Goal: Information Seeking & Learning: Learn about a topic

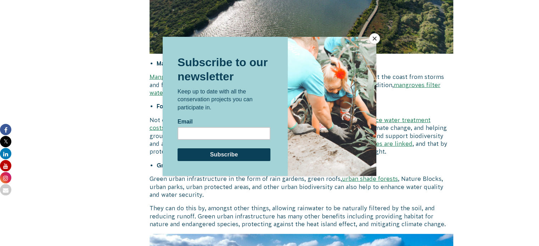
click at [376, 39] on button "Close" at bounding box center [374, 38] width 11 height 11
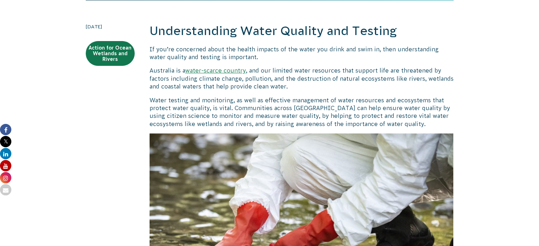
scroll to position [153, 0]
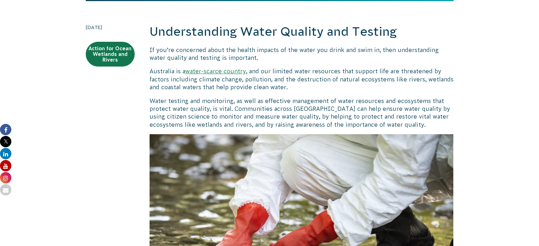
click at [156, 99] on p "Water testing and monitoring, as well as effective management of water resource…" at bounding box center [302, 113] width 304 height 32
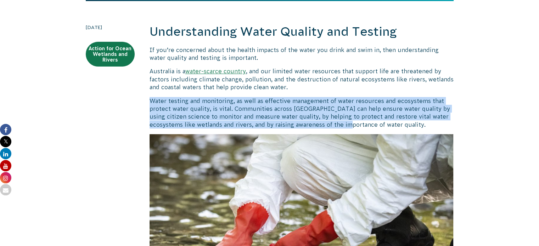
drag, startPoint x: 156, startPoint y: 99, endPoint x: 311, endPoint y: 125, distance: 156.4
click at [311, 125] on p "Water testing and monitoring, as well as effective management of water resource…" at bounding box center [302, 113] width 304 height 32
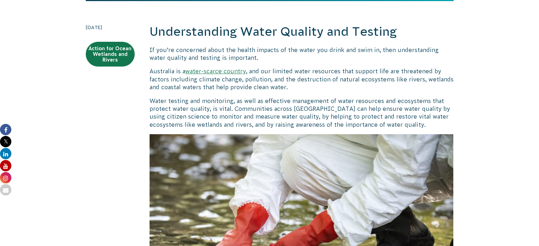
click at [291, 116] on p "Water testing and monitoring, as well as effective management of water resource…" at bounding box center [302, 113] width 304 height 32
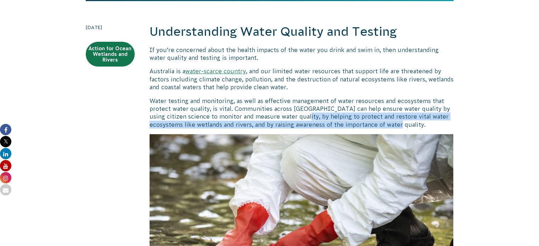
drag, startPoint x: 291, startPoint y: 116, endPoint x: 367, endPoint y: 125, distance: 76.8
click at [367, 125] on p "Water testing and monitoring, as well as effective management of water resource…" at bounding box center [302, 113] width 304 height 32
copy p "helping to protect and restore vital water ecosystems like wetlands and rivers,…"
